Goal: Task Accomplishment & Management: Use online tool/utility

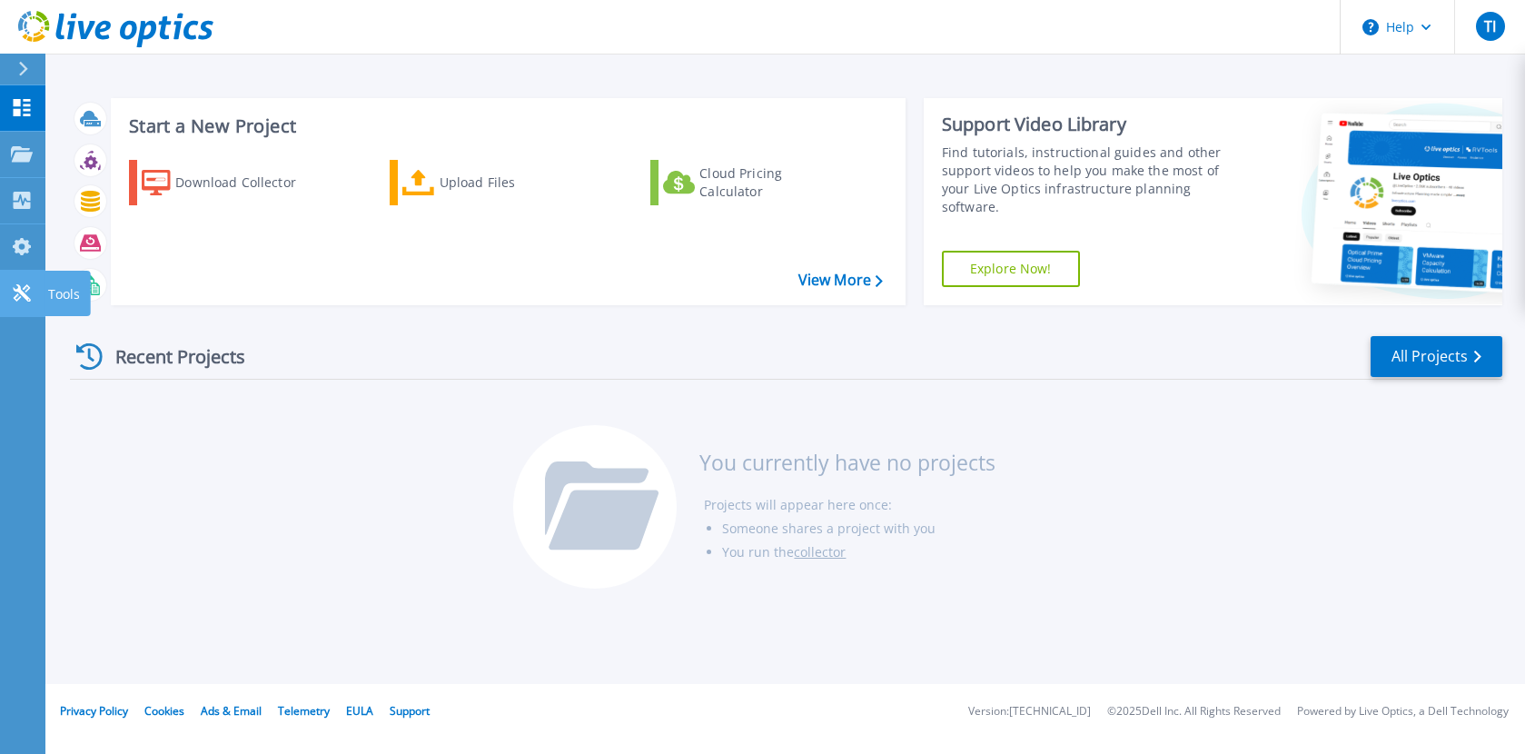
click at [26, 296] on icon at bounding box center [21, 292] width 17 height 17
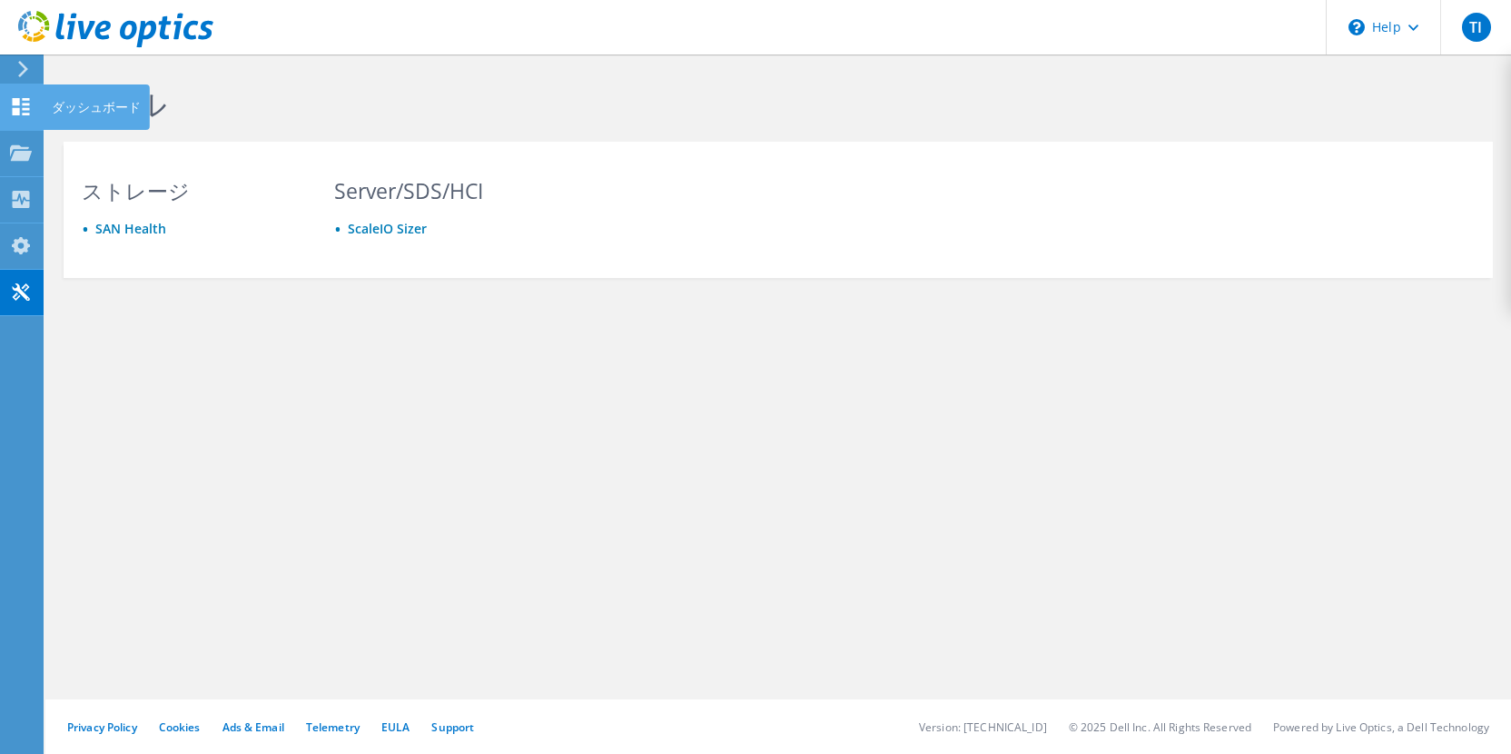
click at [20, 99] on icon at bounding box center [21, 106] width 22 height 17
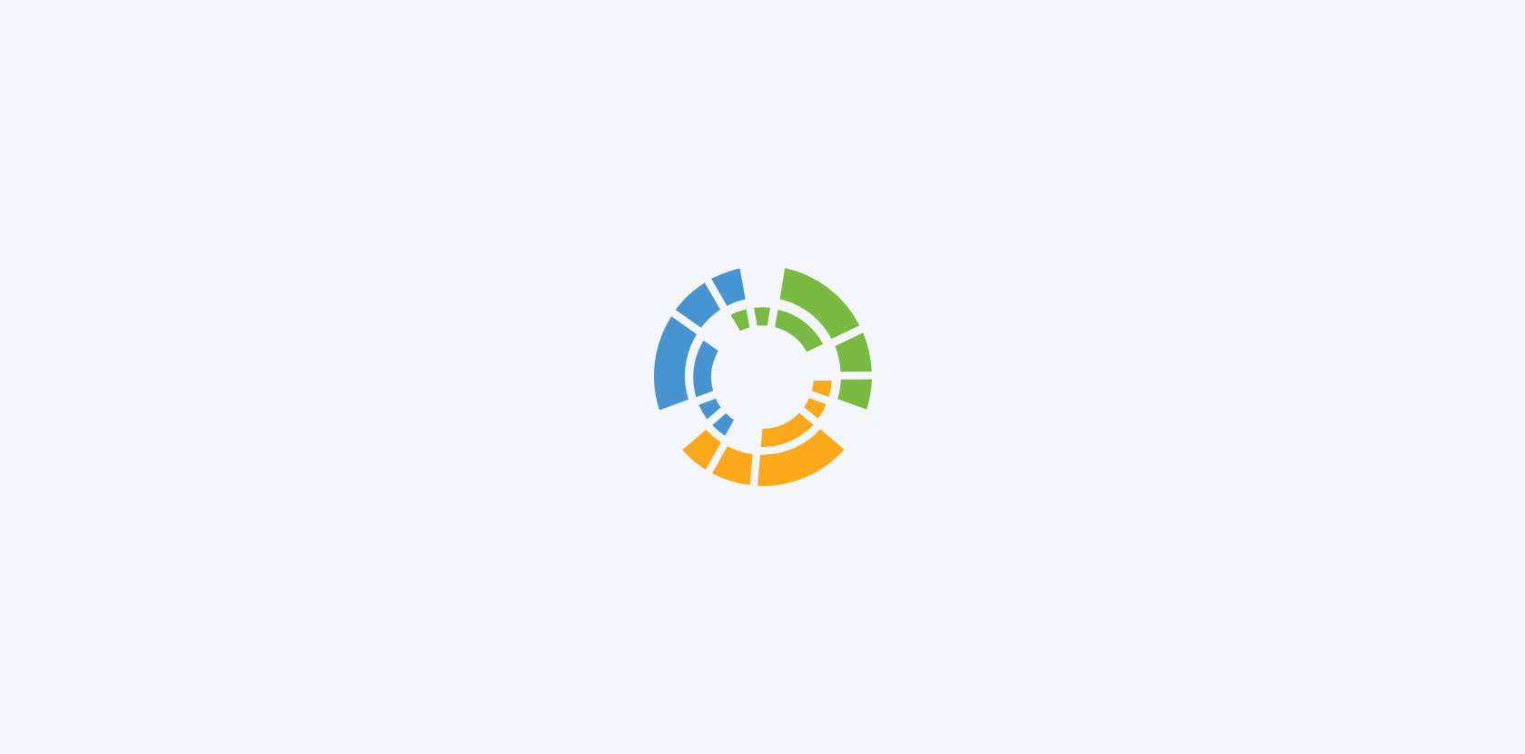
click at [20, 153] on div at bounding box center [762, 377] width 1525 height 754
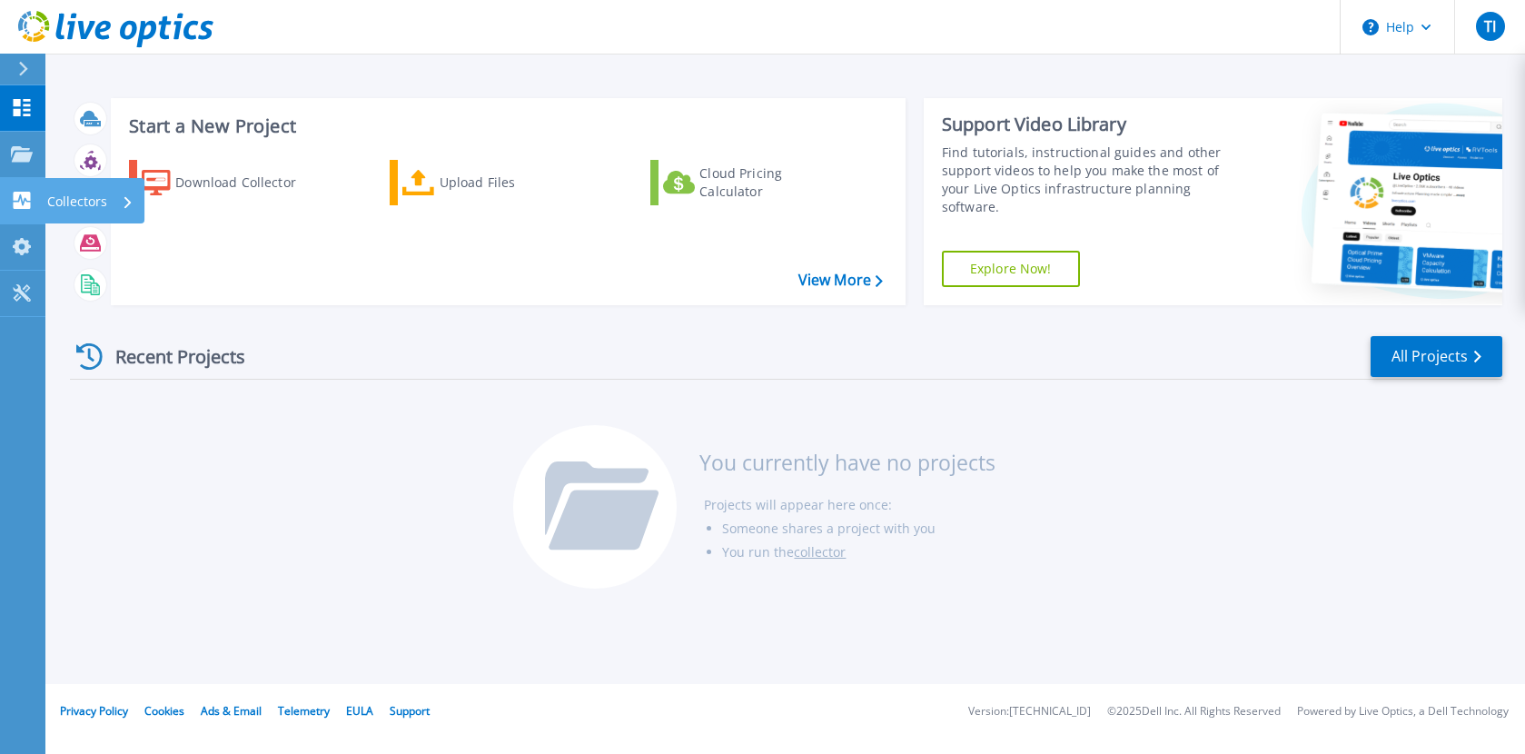
click at [19, 191] on link "Collectors Collectors" at bounding box center [22, 201] width 45 height 46
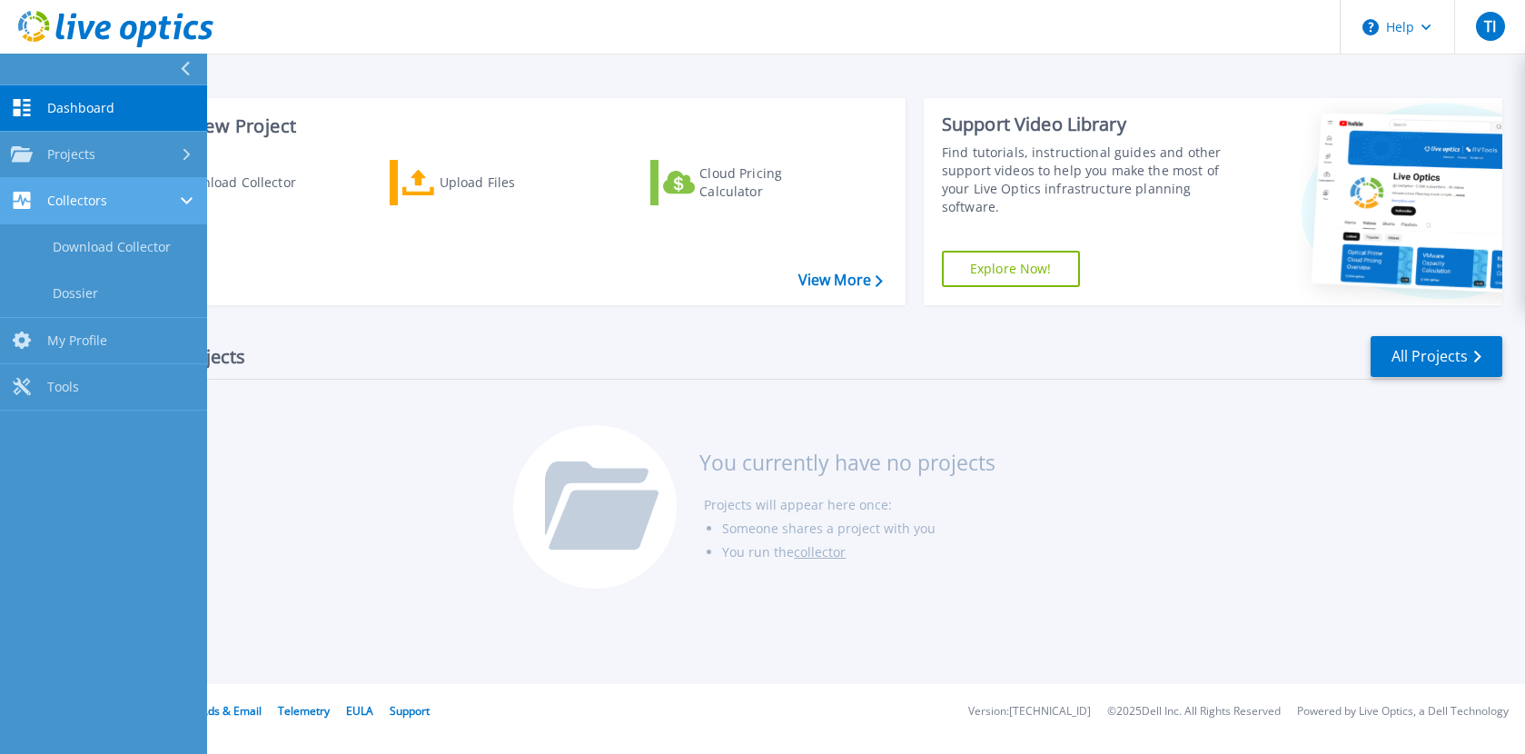
click at [19, 191] on link "Collectors Collectors" at bounding box center [103, 201] width 207 height 46
click at [54, 97] on link "Dashboard Dashboard" at bounding box center [103, 108] width 207 height 46
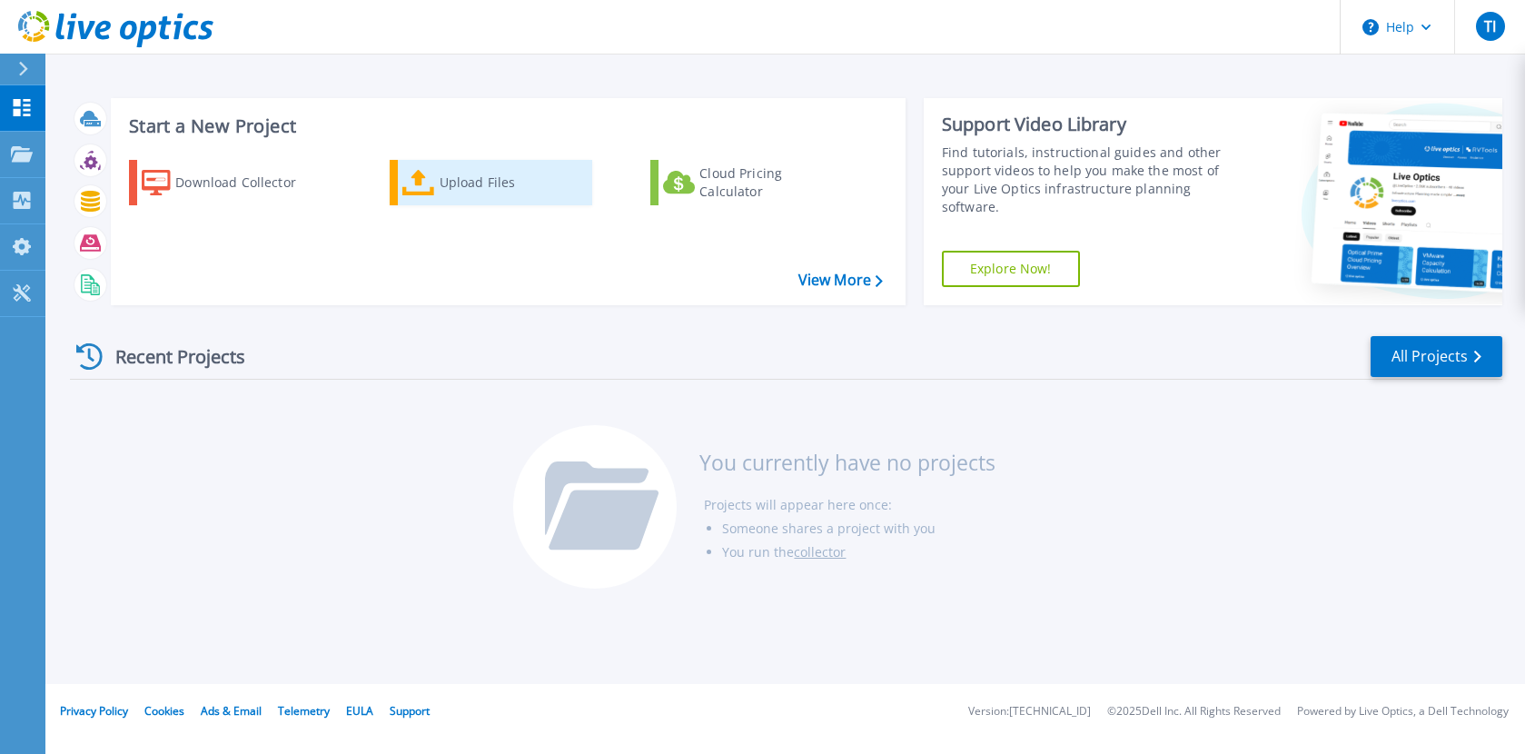
click at [462, 181] on div "Upload Files" at bounding box center [512, 182] width 145 height 36
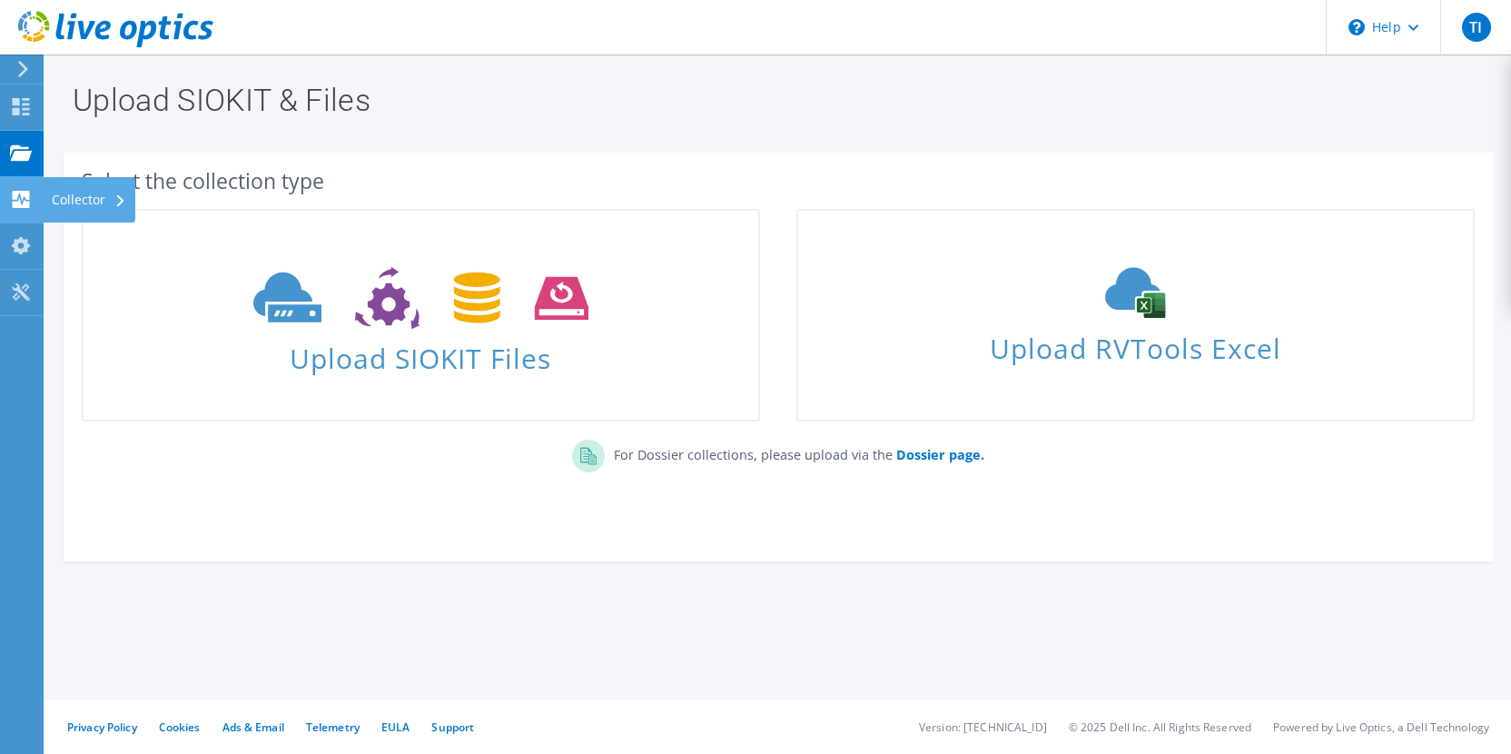
click at [61, 194] on div "Collector" at bounding box center [89, 199] width 93 height 45
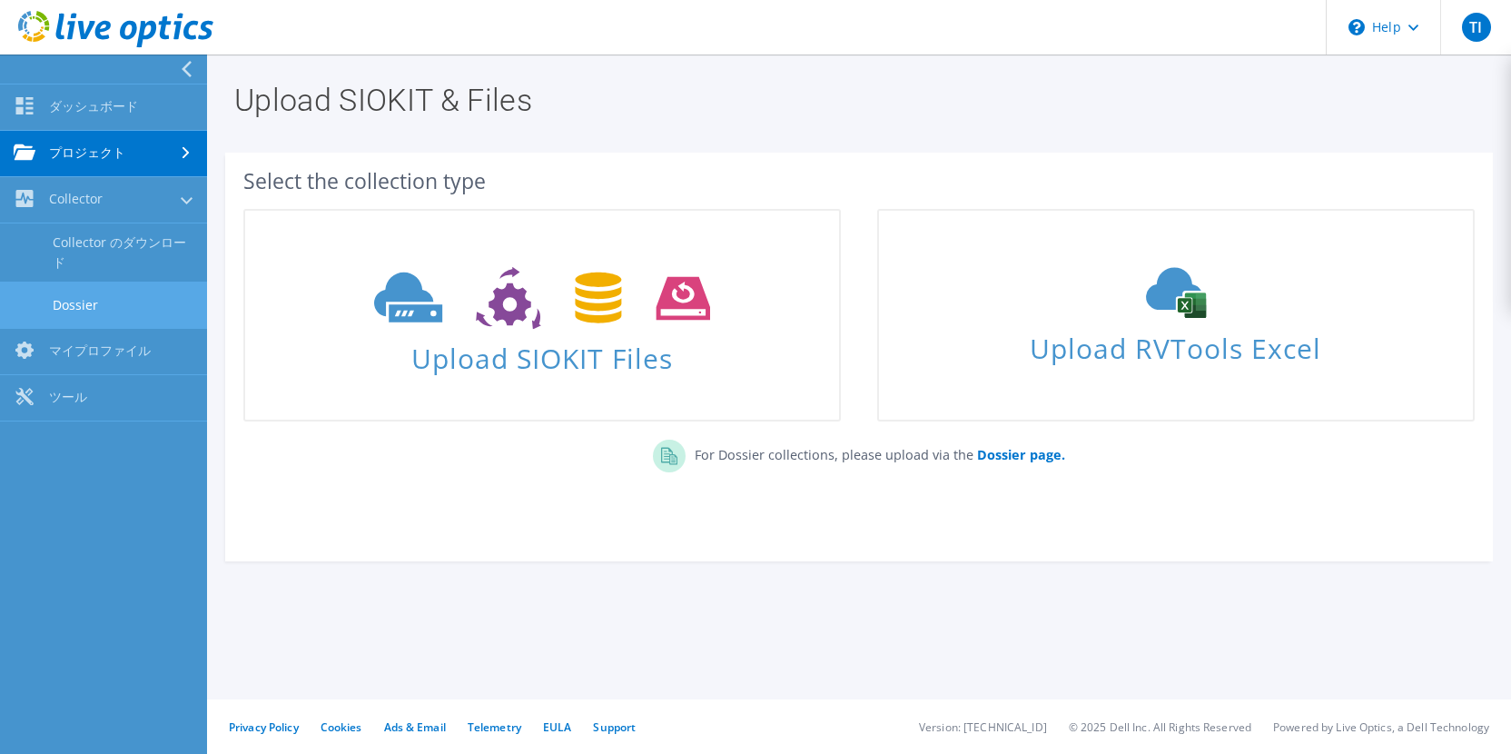
click at [77, 301] on link "Dossier" at bounding box center [103, 305] width 207 height 46
